Goal: Task Accomplishment & Management: Manage account settings

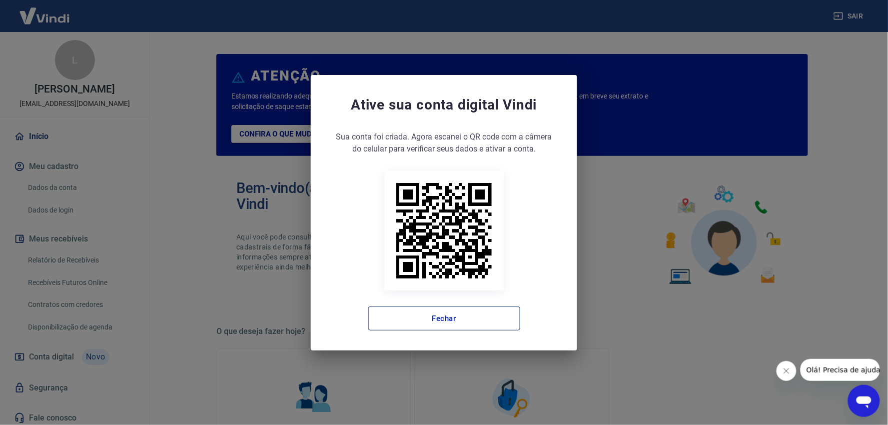
click at [444, 307] on button "Fechar" at bounding box center [444, 318] width 152 height 24
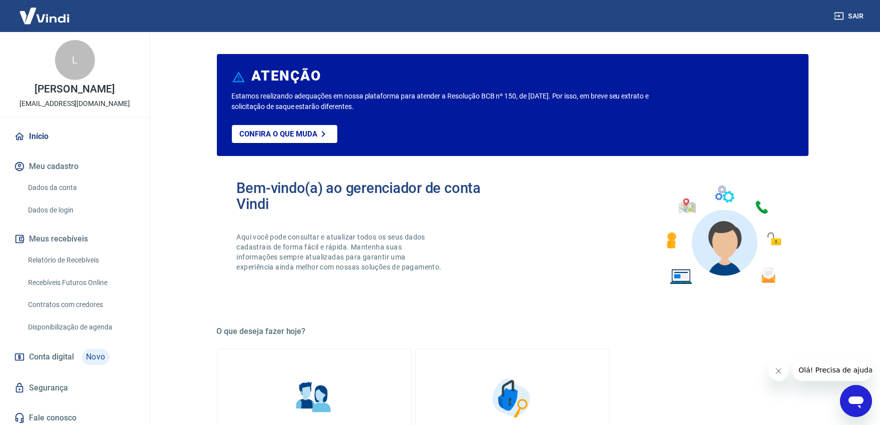
click at [73, 268] on link "Relatório de Recebíveis" at bounding box center [80, 260] width 113 height 20
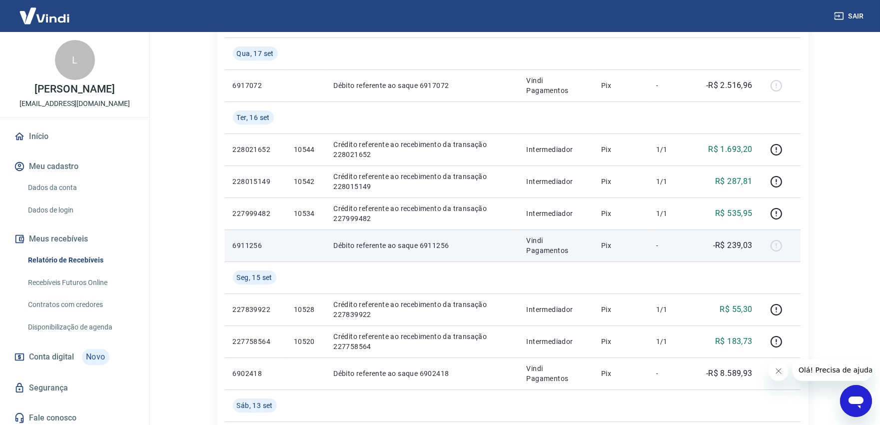
scroll to position [55, 0]
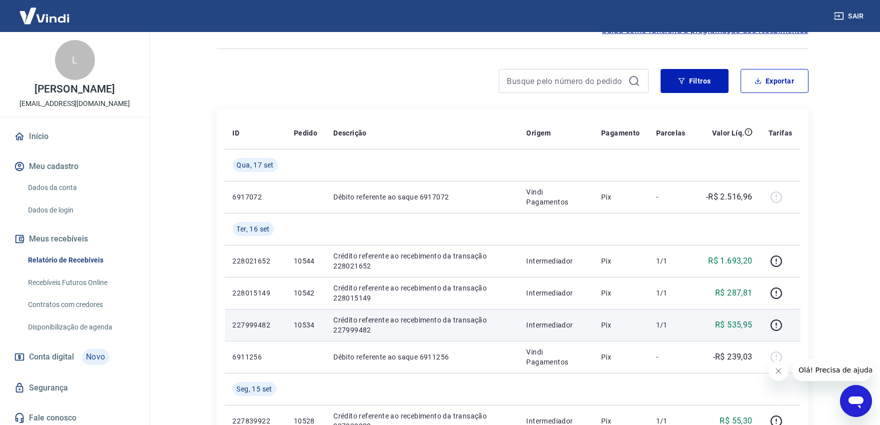
click at [303, 325] on p "10534" at bounding box center [305, 325] width 23 height 10
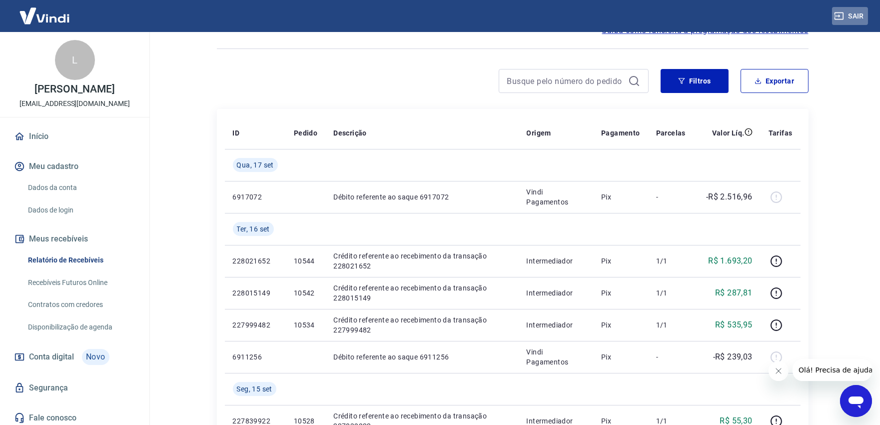
click at [853, 22] on button "Sair" at bounding box center [850, 16] width 36 height 18
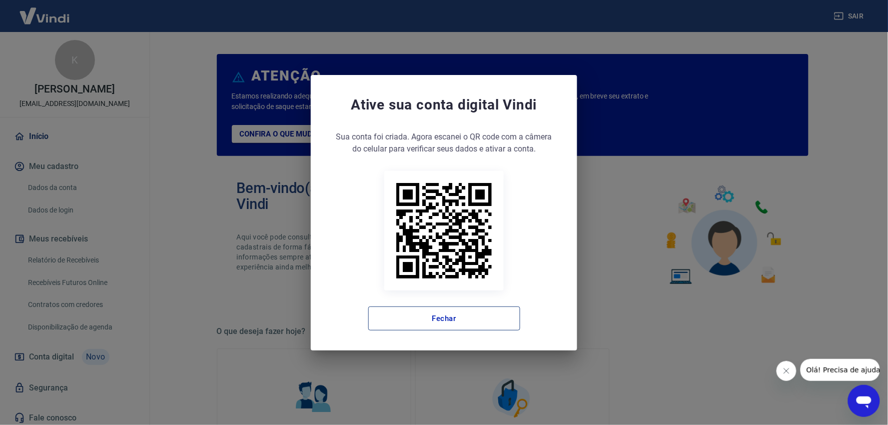
drag, startPoint x: 423, startPoint y: 333, endPoint x: 431, endPoint y: 327, distance: 9.6
click at [425, 332] on div "Ative sua conta digital [PERSON_NAME] conta foi criada. Agora clique no botão a…" at bounding box center [444, 212] width 266 height 275
click at [431, 326] on button "Fechar" at bounding box center [444, 318] width 152 height 24
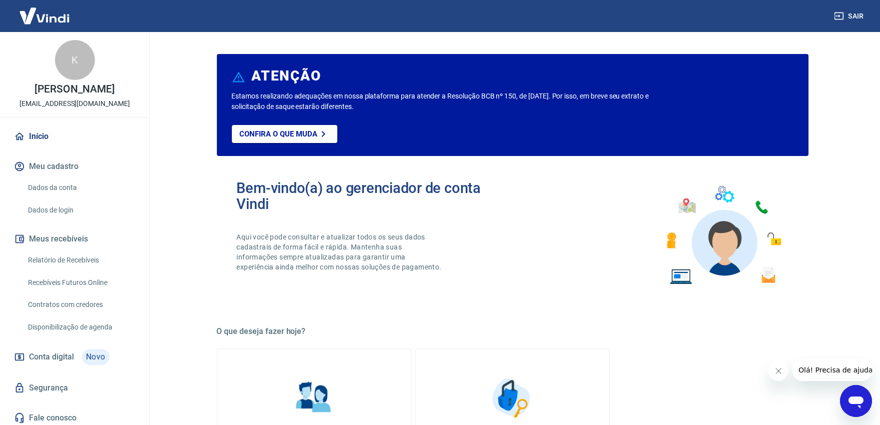
click at [60, 266] on link "Relatório de Recebíveis" at bounding box center [80, 260] width 113 height 20
